Goal: Information Seeking & Learning: Find specific fact

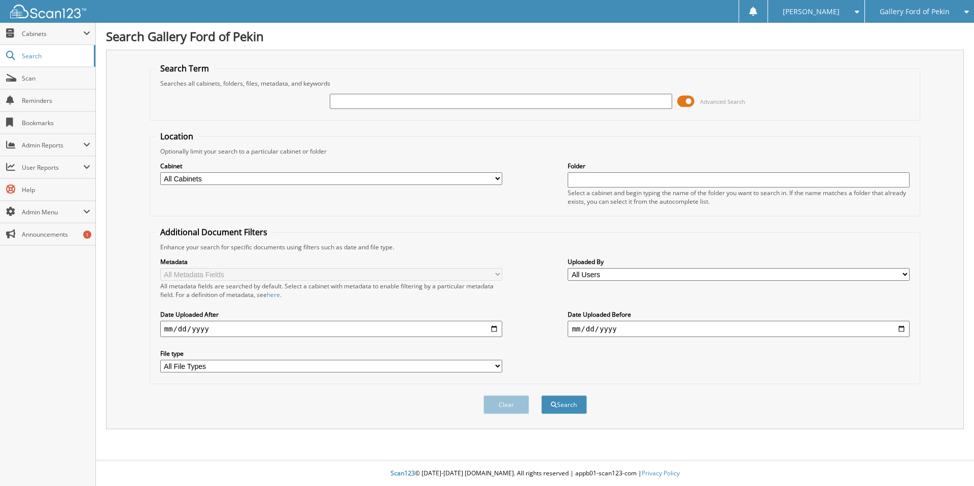
click at [346, 105] on input "text" at bounding box center [501, 101] width 342 height 15
type input "29777"
click at [541, 396] on button "Search" at bounding box center [564, 405] width 46 height 19
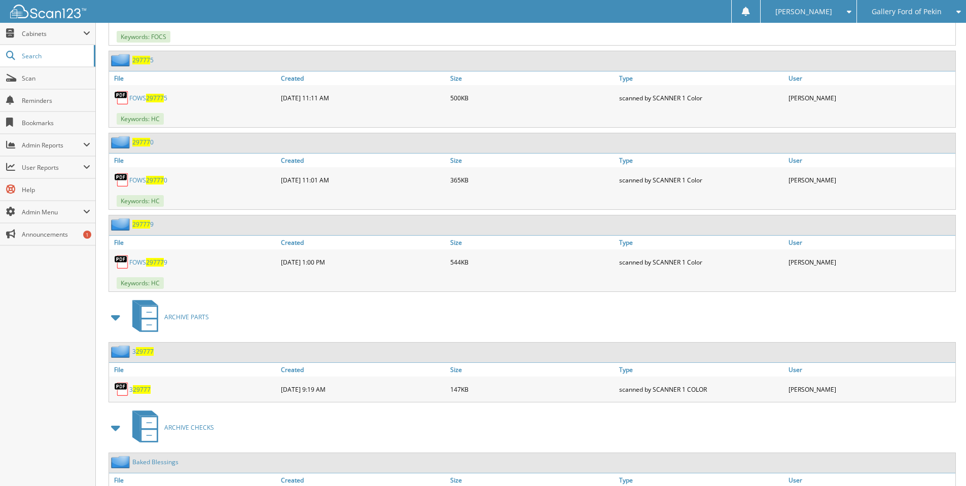
scroll to position [882, 0]
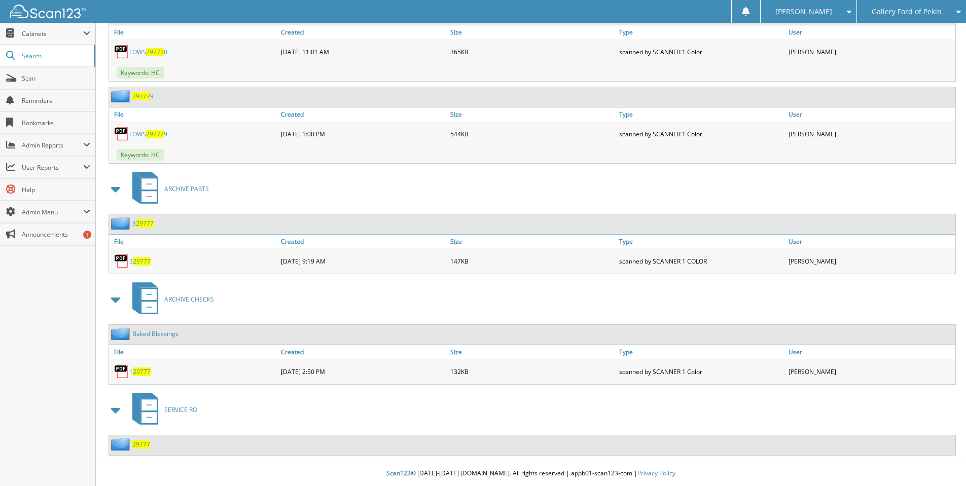
click at [139, 445] on span "29777" at bounding box center [141, 444] width 18 height 9
